Goal: Task Accomplishment & Management: Complete application form

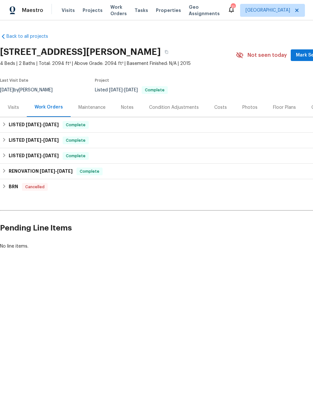
click at [84, 7] on span "Projects" at bounding box center [93, 10] width 20 height 6
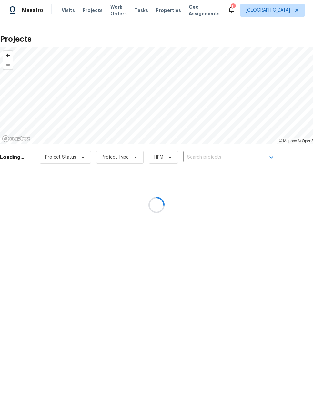
click at [113, 16] on div at bounding box center [156, 205] width 313 height 410
click at [115, 13] on div at bounding box center [156, 205] width 313 height 410
click at [117, 13] on div at bounding box center [156, 205] width 313 height 410
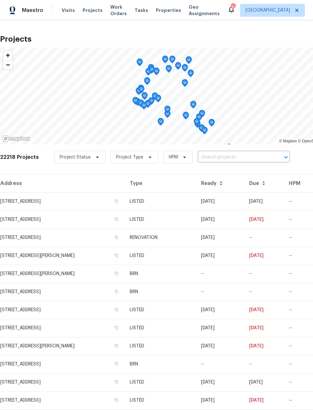
click at [113, 12] on span "Work Orders" at bounding box center [118, 10] width 16 height 13
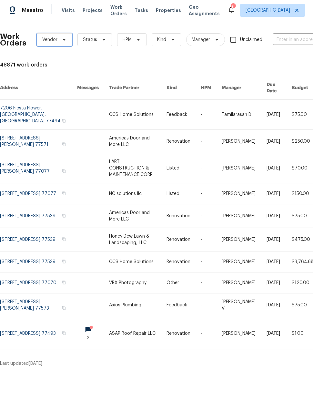
click at [60, 39] on span at bounding box center [63, 39] width 7 height 5
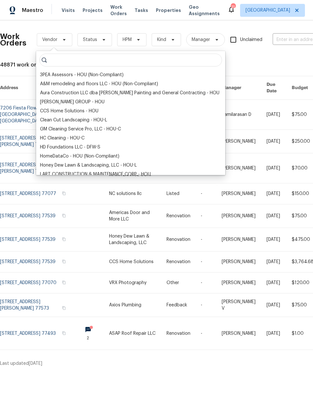
click at [100, 105] on div "[PERSON_NAME] GROUP - HOU" at bounding box center [72, 102] width 65 height 6
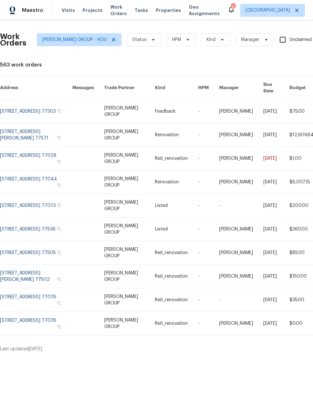
click at [25, 104] on link at bounding box center [36, 111] width 72 height 23
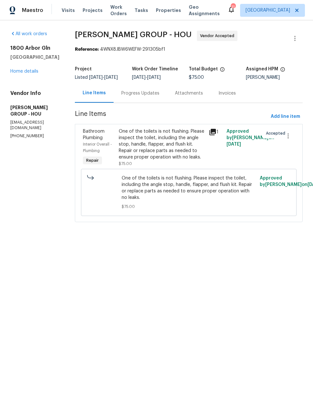
click at [22, 72] on link "Home details" at bounding box center [24, 71] width 28 height 5
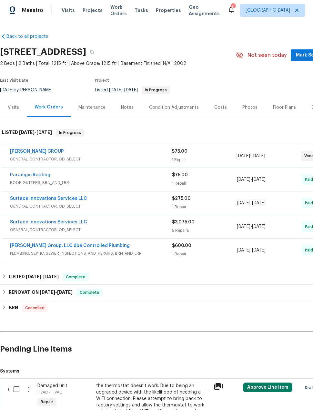
click at [35, 152] on link "[PERSON_NAME] GROUP" at bounding box center [37, 151] width 54 height 5
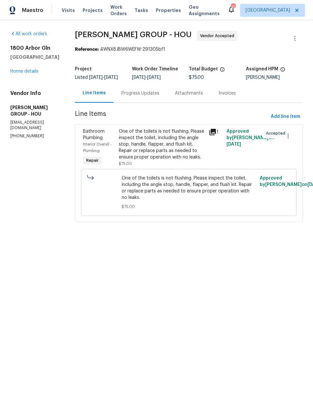
click at [31, 80] on div "All work orders [STREET_ADDRESS] Home details Vendor Info [PERSON_NAME] GROUP -…" at bounding box center [34, 85] width 49 height 108
click at [27, 77] on div "All work orders [STREET_ADDRESS] Home details Vendor Info [PERSON_NAME] GROUP -…" at bounding box center [34, 85] width 49 height 108
click at [85, 13] on span "Projects" at bounding box center [93, 10] width 20 height 6
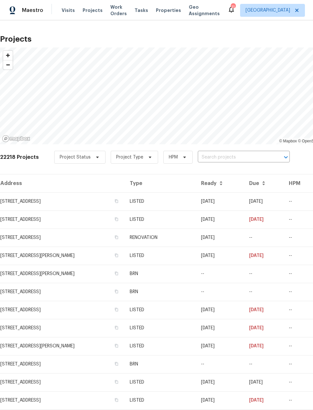
click at [246, 157] on input "text" at bounding box center [235, 157] width 74 height 10
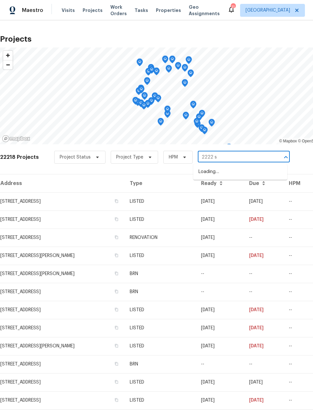
type input "2222"
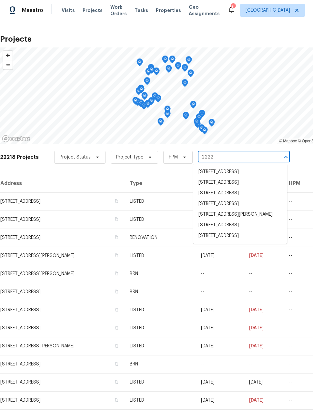
click at [256, 241] on li "[STREET_ADDRESS]" at bounding box center [240, 235] width 94 height 11
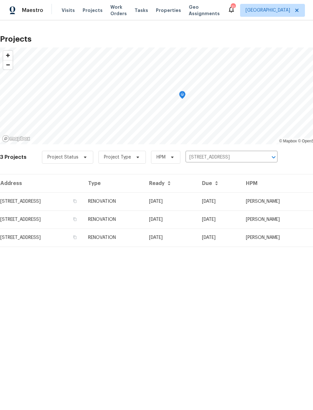
click at [17, 236] on td "[STREET_ADDRESS]" at bounding box center [41, 237] width 83 height 18
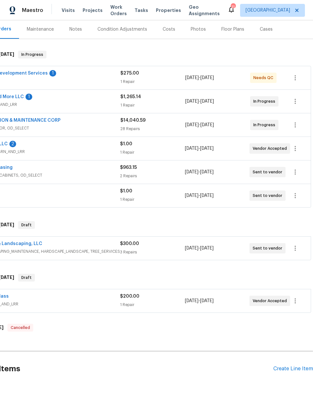
scroll to position [78, 52]
click at [295, 371] on div "Create Line Item" at bounding box center [293, 369] width 40 height 6
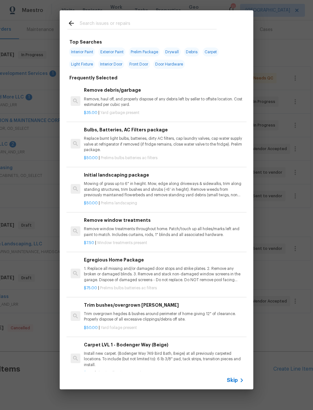
click at [164, 28] on input "text" at bounding box center [148, 24] width 137 height 10
click at [190, 189] on p "Mowing of grass up to 6" in height. Mow, edge along driveways & sidewalks, trim…" at bounding box center [164, 189] width 160 height 16
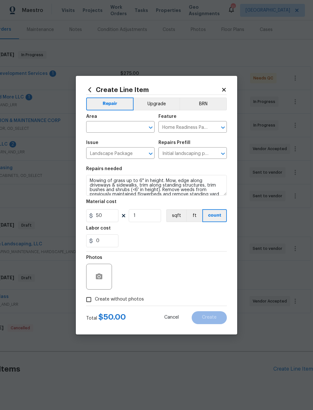
click at [113, 129] on input "text" at bounding box center [111, 128] width 50 height 10
click at [140, 155] on li "Interior Overall" at bounding box center [120, 152] width 68 height 11
type input "Interior Overall"
click at [177, 233] on div "Labor cost" at bounding box center [156, 230] width 141 height 8
click at [94, 300] on input "Create without photos" at bounding box center [89, 299] width 12 height 12
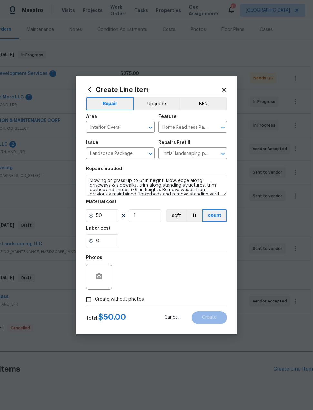
checkbox input "true"
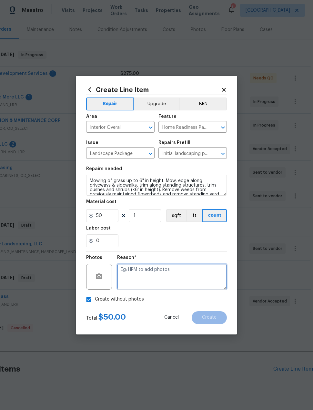
click at [191, 282] on textarea at bounding box center [172, 277] width 110 height 26
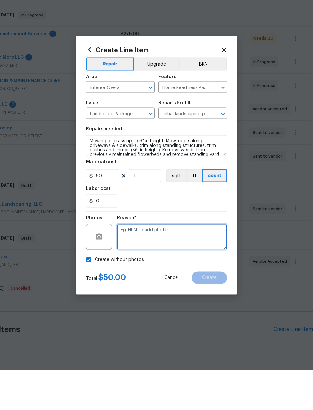
scroll to position [11, 0]
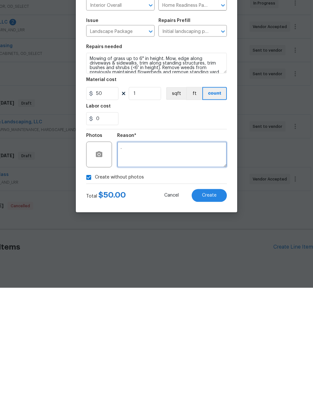
type textarea "."
click at [218, 311] on button "Create" at bounding box center [209, 317] width 35 height 13
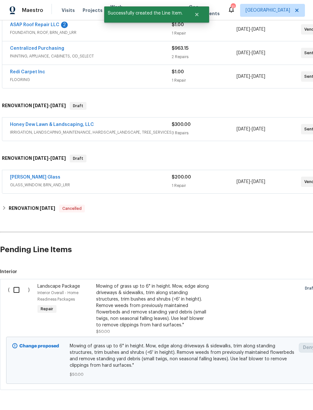
scroll to position [197, 0]
click at [15, 283] on input "checkbox" at bounding box center [19, 290] width 18 height 14
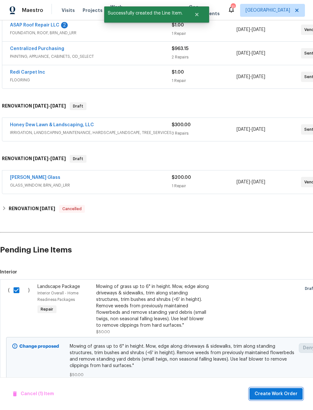
click at [267, 393] on span "Create Work Order" at bounding box center [276, 394] width 43 height 8
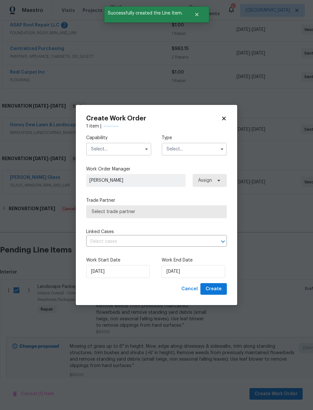
checkbox input "false"
click at [124, 151] on input "text" at bounding box center [118, 149] width 65 height 13
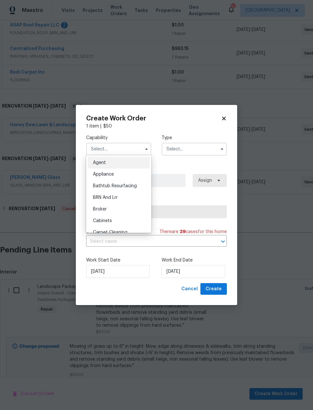
click at [126, 198] on div "BRN And Lrr" at bounding box center [119, 198] width 62 height 12
type input "BRN And Lrr"
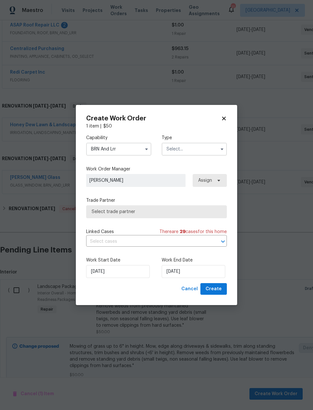
click at [193, 152] on input "text" at bounding box center [194, 149] width 65 height 13
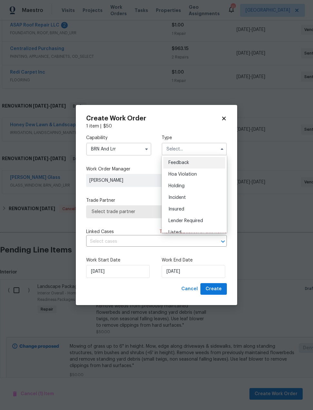
scroll to position [0, 0]
click at [206, 164] on div "Feedback" at bounding box center [194, 163] width 62 height 12
type input "Feedback"
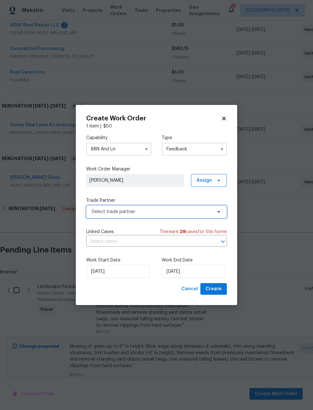
click at [164, 216] on span "Select trade partner" at bounding box center [156, 211] width 141 height 13
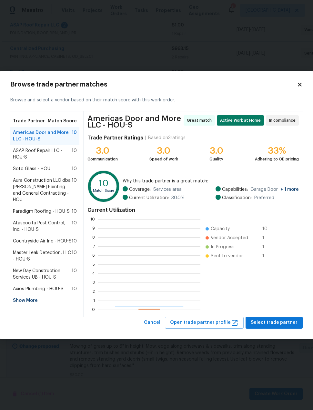
scroll to position [90, 102]
click at [25, 295] on div "Show More" at bounding box center [44, 301] width 69 height 12
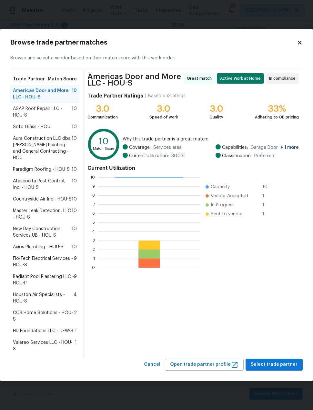
click at [301, 45] on icon at bounding box center [300, 43] width 6 height 6
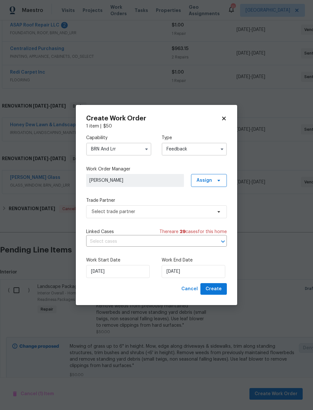
click at [133, 149] on input "BRN And Lrr" at bounding box center [118, 149] width 65 height 13
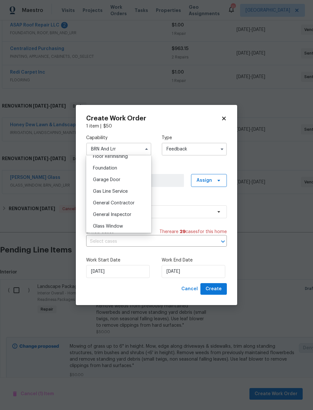
scroll to position [271, 0]
click at [137, 204] on div "General Contractor" at bounding box center [119, 201] width 62 height 12
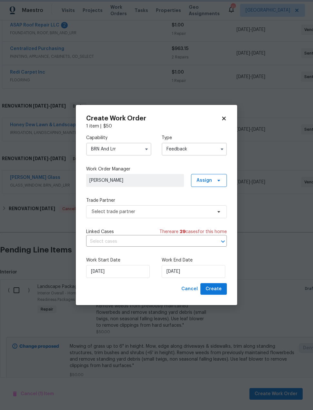
type input "General Contractor"
click at [188, 154] on input "Feedback" at bounding box center [194, 149] width 65 height 13
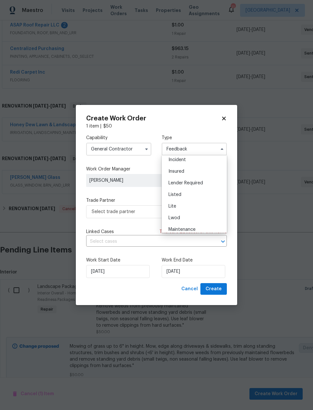
scroll to position [39, 0]
click at [215, 185] on div "Lender Required" at bounding box center [194, 182] width 62 height 12
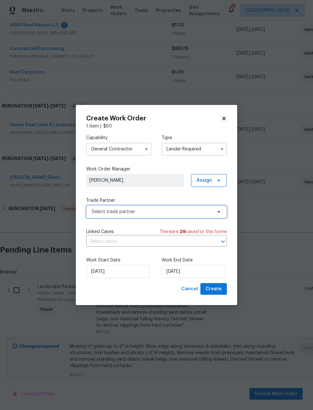
click at [169, 212] on span "Select trade partner" at bounding box center [152, 211] width 120 height 6
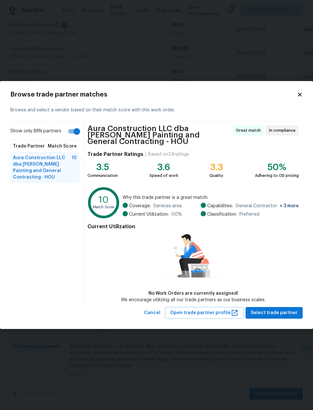
click at [302, 94] on icon at bounding box center [300, 95] width 6 height 6
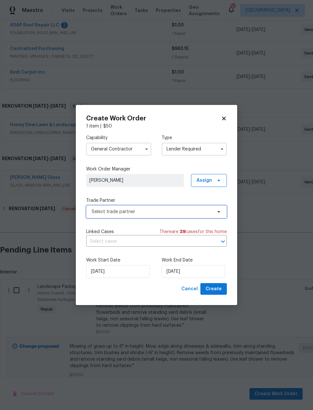
click at [160, 213] on span "Select trade partner" at bounding box center [152, 211] width 120 height 6
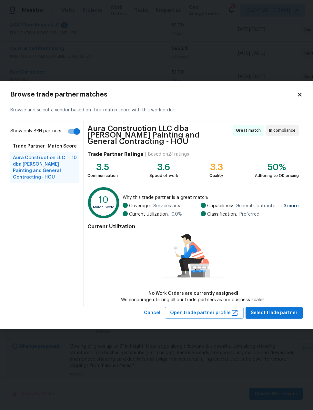
click at [297, 96] on icon at bounding box center [300, 95] width 6 height 6
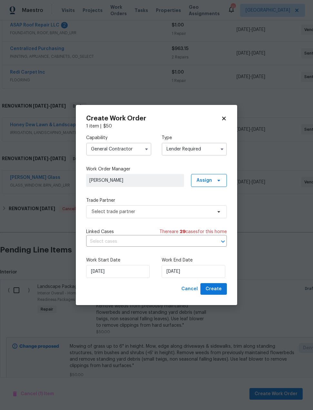
click at [208, 152] on input "Lender Required" at bounding box center [194, 149] width 65 height 13
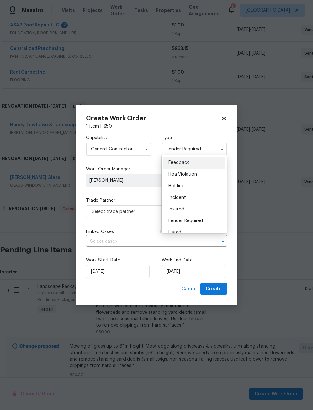
click at [205, 200] on div "Incident" at bounding box center [194, 198] width 62 height 12
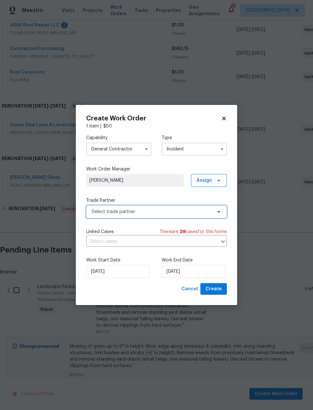
click at [182, 211] on span "Select trade partner" at bounding box center [152, 211] width 120 height 6
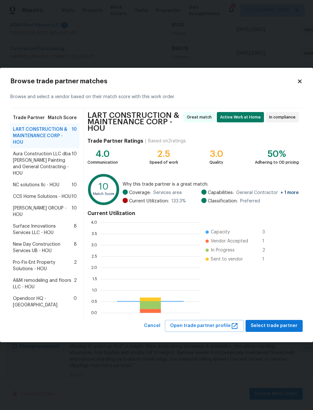
scroll to position [90, 100]
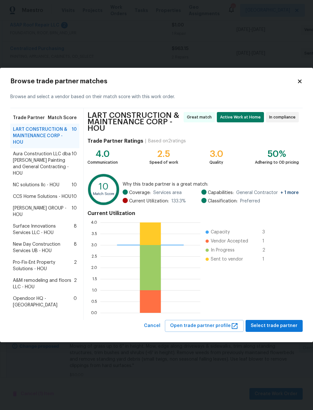
click at [304, 80] on div "Browse trade partner matches Browse and select a vendor based on their match sc…" at bounding box center [156, 205] width 313 height 274
click at [301, 84] on icon at bounding box center [300, 81] width 6 height 6
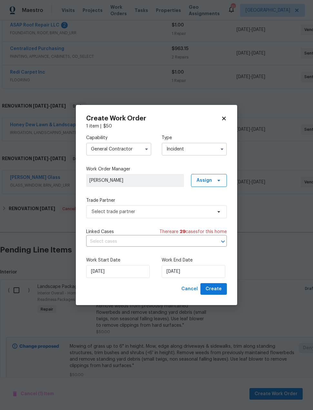
click at [190, 151] on input "Incident" at bounding box center [194, 149] width 65 height 13
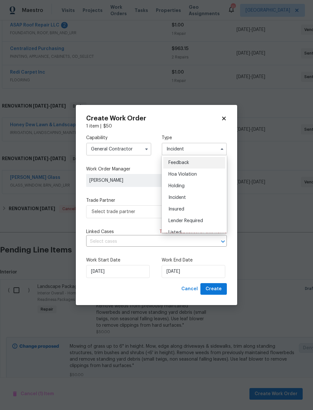
click at [202, 177] on div "Hoa Violation" at bounding box center [194, 174] width 62 height 12
type input "Hoa Violation"
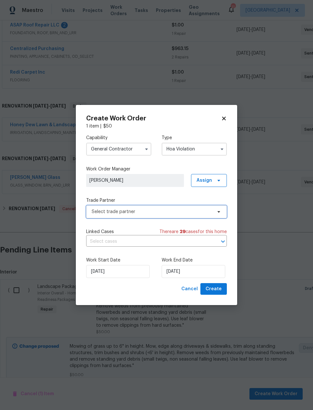
click at [170, 217] on span "Select trade partner" at bounding box center [156, 211] width 141 height 13
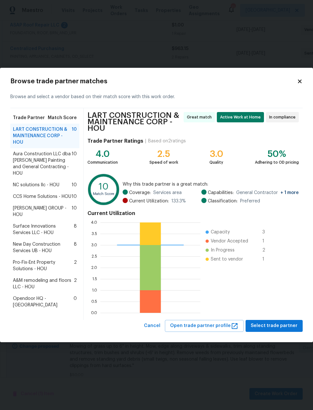
click at [300, 84] on icon at bounding box center [300, 81] width 6 height 6
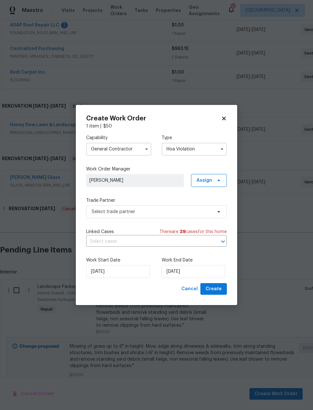
click at [130, 152] on input "General Contractor" at bounding box center [118, 149] width 65 height 13
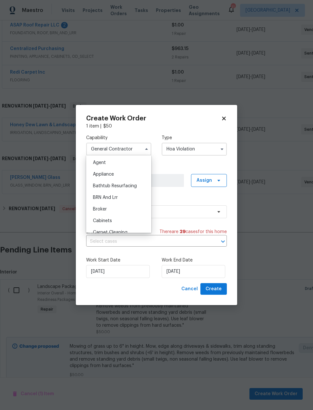
click at [118, 200] on div "BRN And Lrr" at bounding box center [119, 198] width 62 height 12
type input "BRN And Lrr"
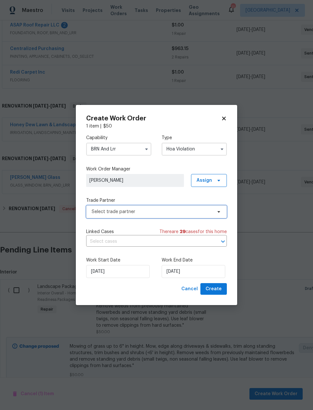
click at [164, 213] on span "Select trade partner" at bounding box center [152, 211] width 120 height 6
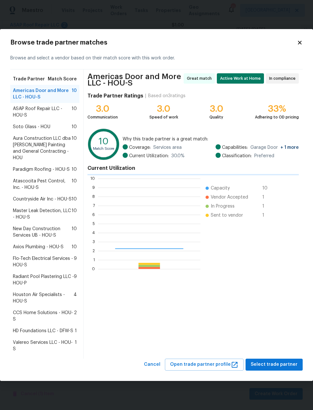
scroll to position [90, 102]
click at [300, 45] on icon at bounding box center [300, 43] width 6 height 6
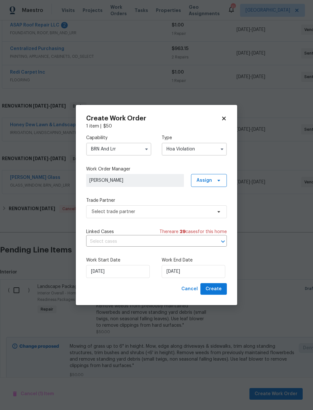
click at [227, 120] on icon at bounding box center [224, 119] width 6 height 6
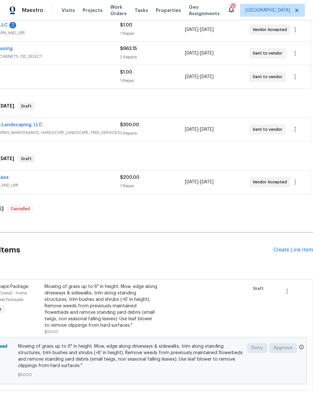
scroll to position [197, 52]
